Goal: Task Accomplishment & Management: Use online tool/utility

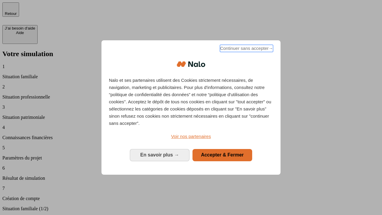
click at [246, 49] on span "Continuer sans accepter →" at bounding box center [246, 48] width 53 height 7
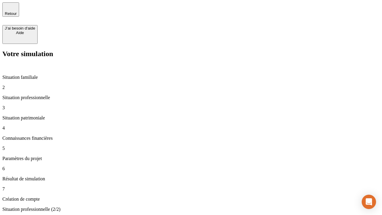
type input "30 000"
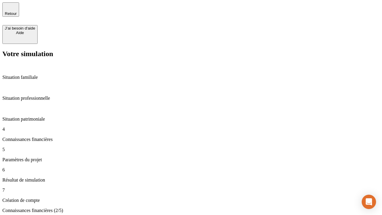
scroll to position [1, 0]
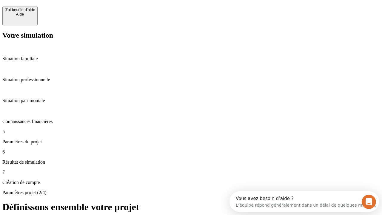
scroll to position [5, 0]
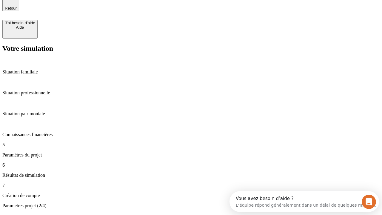
type input "25"
type input "64"
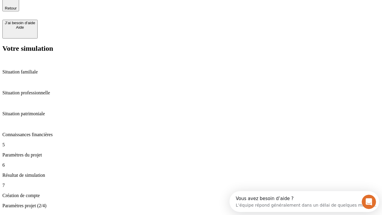
type input "1 000"
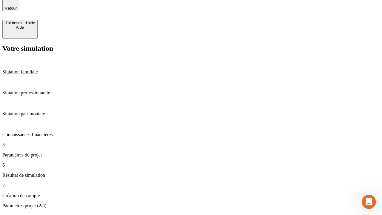
type input "640"
